Goal: Task Accomplishment & Management: Manage account settings

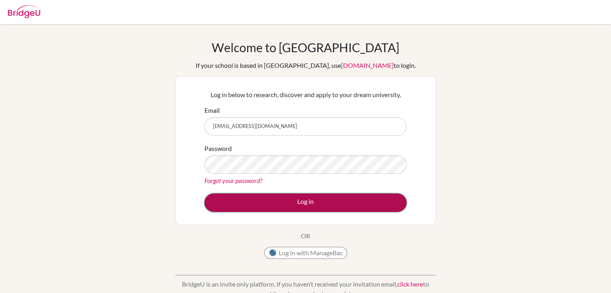
click at [317, 209] on button "Log in" at bounding box center [305, 203] width 202 height 18
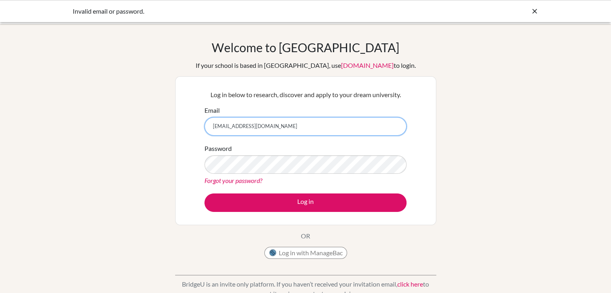
click at [210, 126] on input "[EMAIL_ADDRESS][DOMAIN_NAME]" at bounding box center [305, 126] width 202 height 18
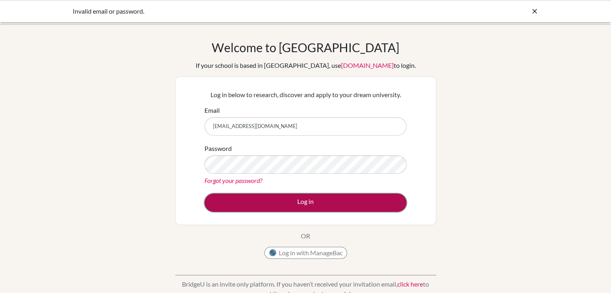
click at [276, 195] on button "Log in" at bounding box center [305, 203] width 202 height 18
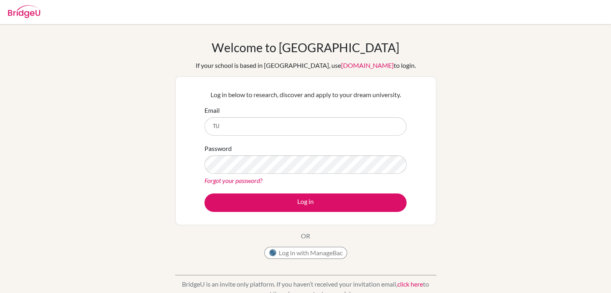
type input "[EMAIL_ADDRESS][DOMAIN_NAME]"
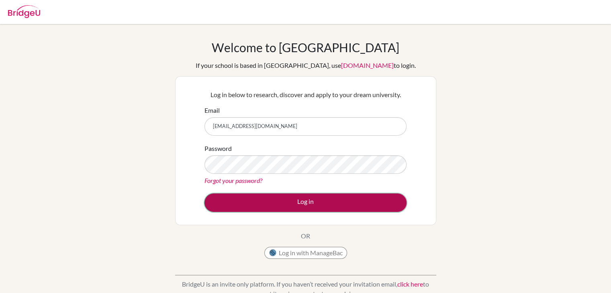
click at [317, 211] on button "Log in" at bounding box center [305, 203] width 202 height 18
